Goal: Task Accomplishment & Management: Use online tool/utility

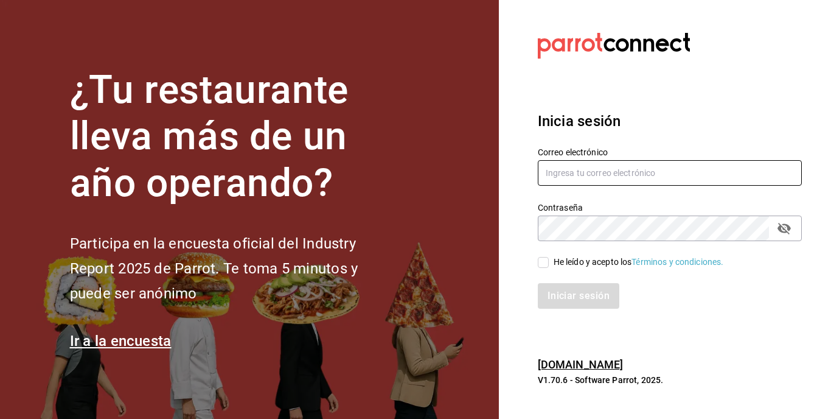
type input "mochomos.puebla@grupocosteno.com"
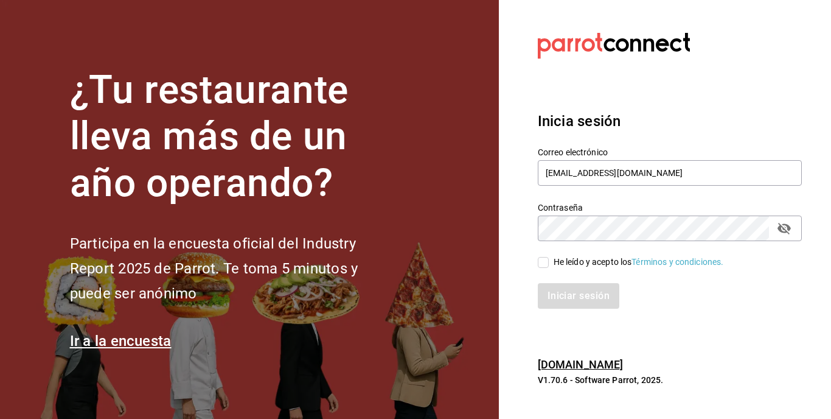
click at [546, 262] on input "He leído y acepto los Términos y condiciones." at bounding box center [543, 262] width 11 height 11
checkbox input "true"
click at [574, 296] on button "Iniciar sesión" at bounding box center [579, 296] width 83 height 26
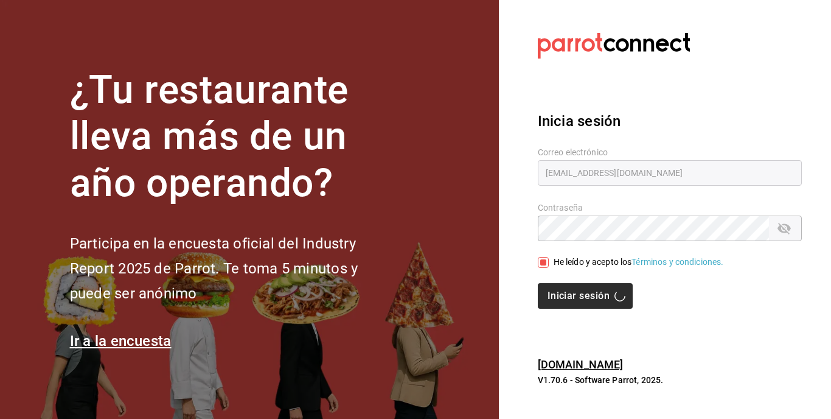
click at [574, 296] on div "Iniciar sesión" at bounding box center [670, 296] width 264 height 26
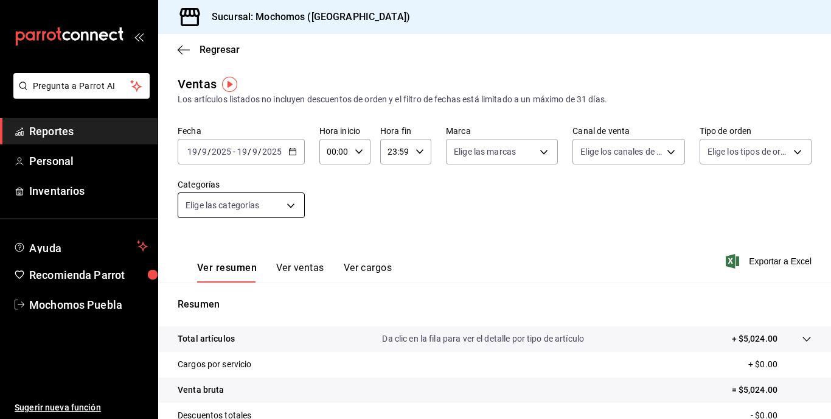
click at [290, 201] on body "Pregunta a Parrot AI Reportes Personal Inventarios Ayuda Recomienda Parrot Moch…" at bounding box center [415, 209] width 831 height 419
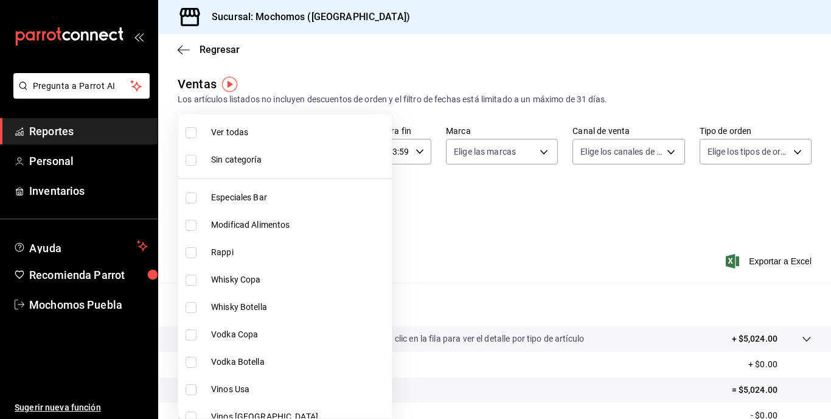
click at [377, 203] on div at bounding box center [415, 209] width 831 height 419
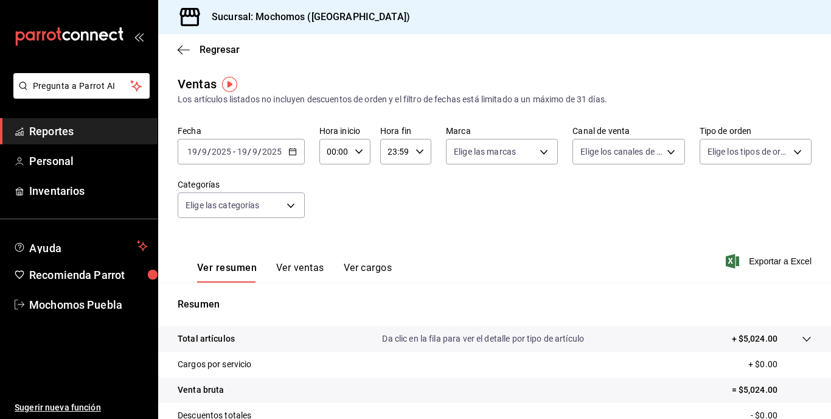
click at [262, 152] on input "2025" at bounding box center [272, 152] width 21 height 10
click at [290, 206] on body "Pregunta a Parrot AI Reportes Personal Inventarios Ayuda Recomienda Parrot Moch…" at bounding box center [415, 209] width 831 height 419
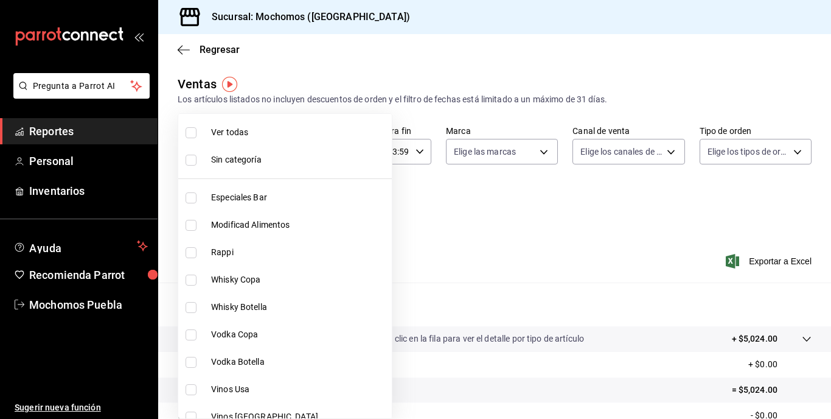
click at [471, 246] on div at bounding box center [415, 209] width 831 height 419
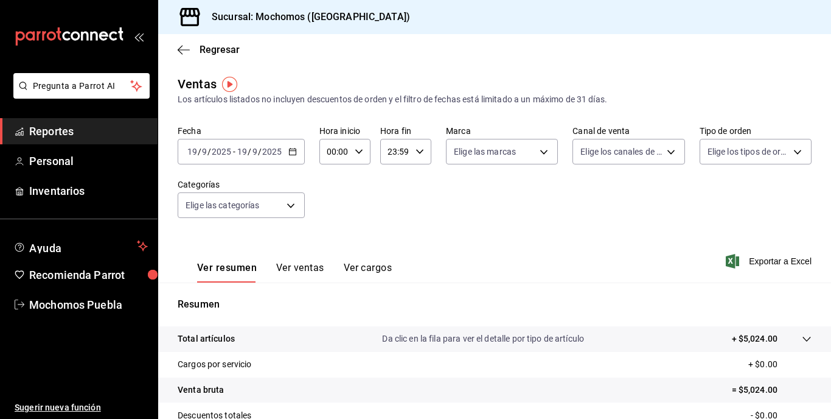
click at [296, 157] on div "[DATE] [DATE] - [DATE] [DATE]" at bounding box center [241, 152] width 127 height 26
click at [265, 155] on input "2025" at bounding box center [272, 152] width 21 height 10
click at [282, 148] on div "[DATE] [DATE]" at bounding box center [258, 152] width 47 height 10
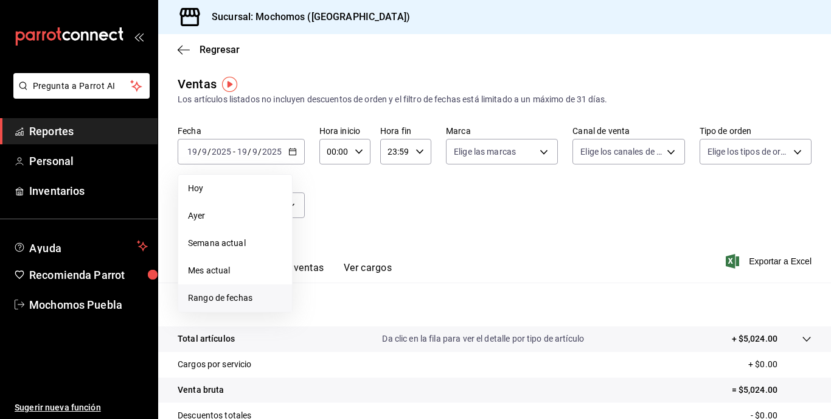
click at [229, 299] on span "Rango de fechas" at bounding box center [235, 297] width 94 height 13
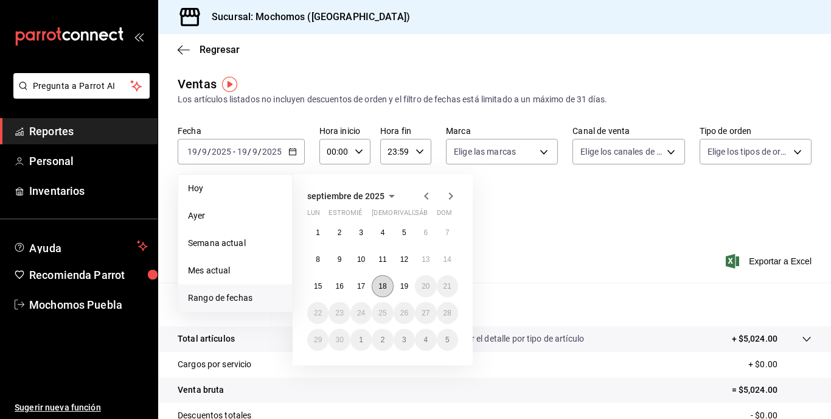
click at [383, 295] on button "18" at bounding box center [382, 286] width 21 height 22
click at [383, 295] on div "Resumen Total artículos Da clic en la fila para ver el detalle por tipo de artí…" at bounding box center [494, 413] width 673 height 262
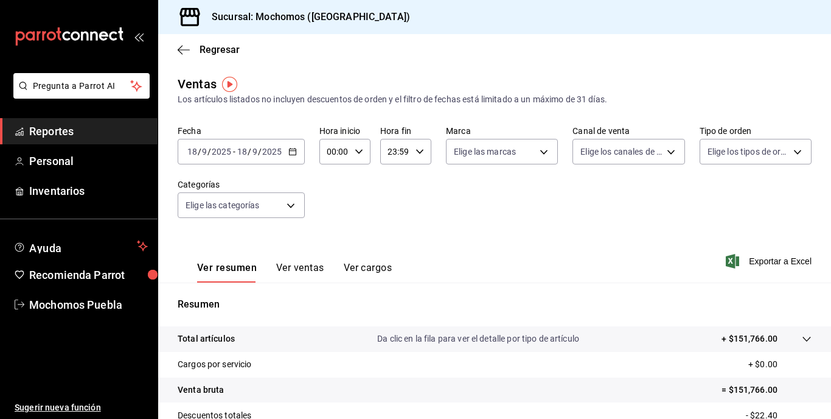
click at [282, 156] on div "[DATE] [DATE]" at bounding box center [258, 152] width 47 height 10
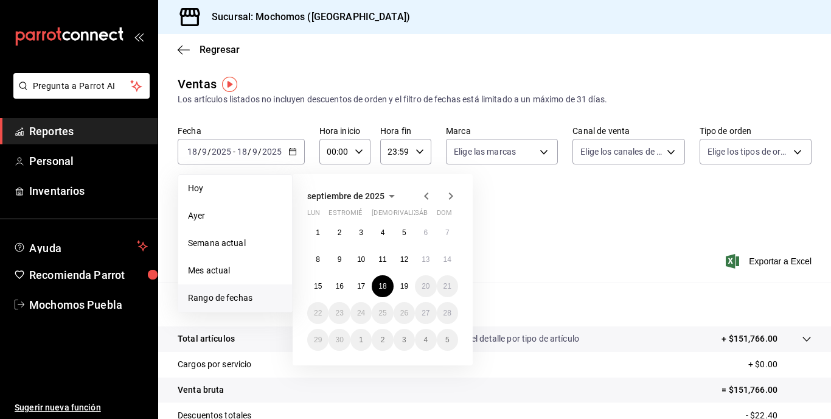
click at [229, 298] on span "Rango de fechas" at bounding box center [235, 297] width 94 height 13
click at [413, 280] on button "19" at bounding box center [404, 286] width 21 height 22
click at [385, 288] on abbr "18" at bounding box center [382, 286] width 8 height 9
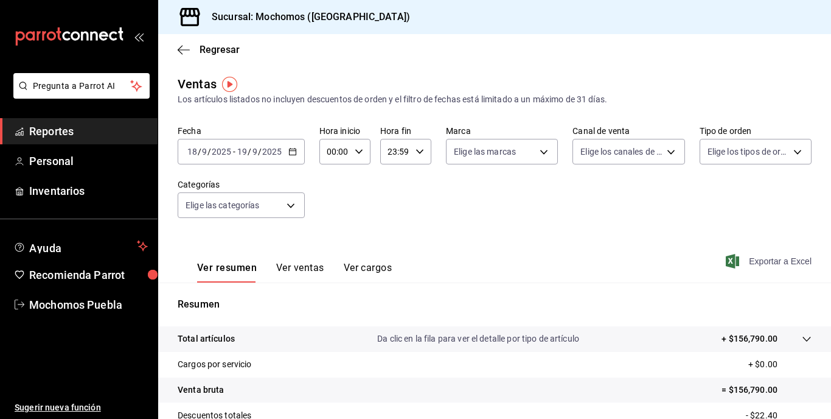
click at [753, 265] on font "Exportar a Excel" at bounding box center [780, 261] width 63 height 10
